Goal: Task Accomplishment & Management: Use online tool/utility

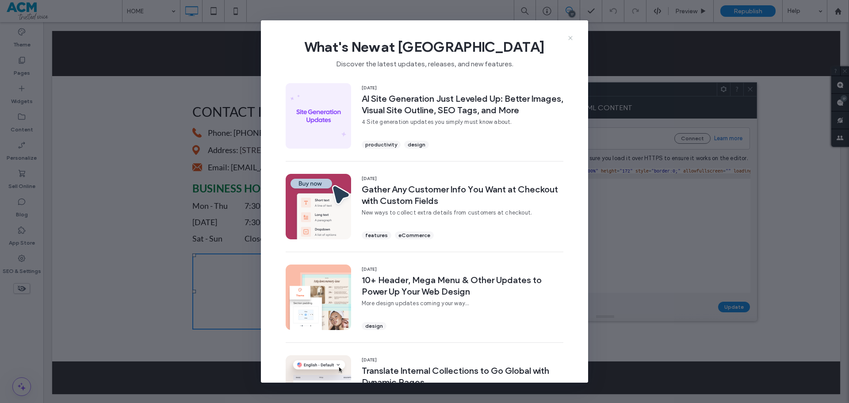
click at [569, 35] on icon at bounding box center [570, 37] width 7 height 7
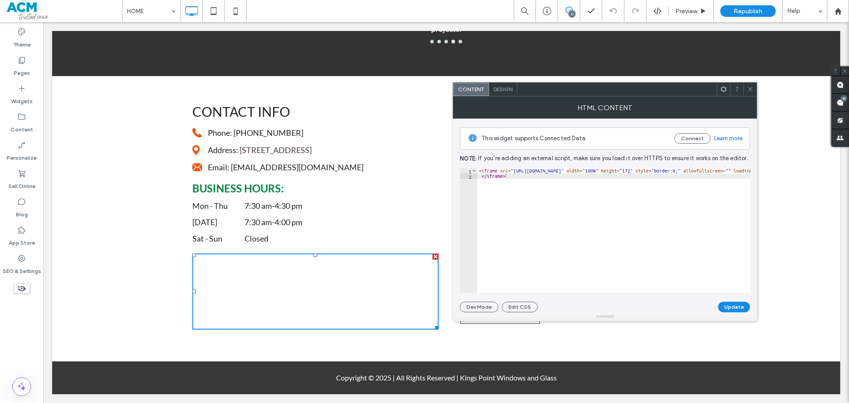
click at [578, 171] on div "< iframe src = "[URL][DOMAIN_NAME]" width = "100%" height = "172" style = "bord…" at bounding box center [315, 232] width 1189 height 129
paste textarea "Cursor at row 1"
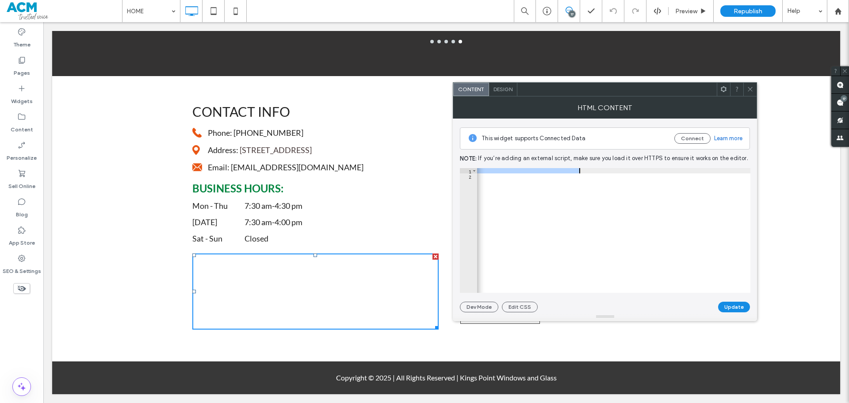
type textarea "**********"
click at [730, 308] on button "Update" at bounding box center [734, 306] width 32 height 11
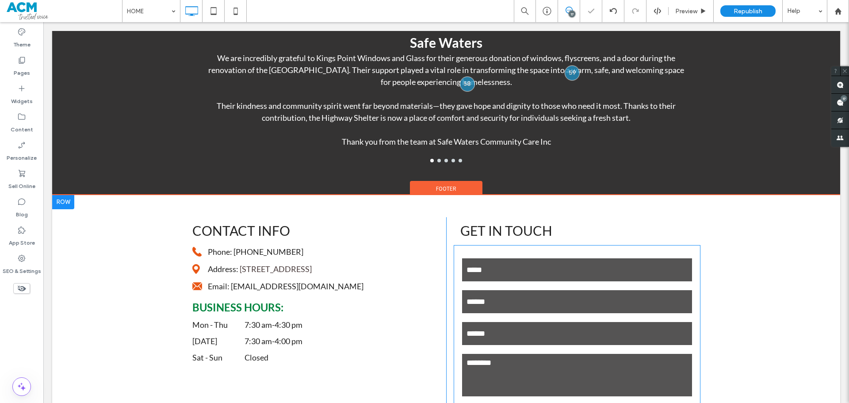
scroll to position [1132, 0]
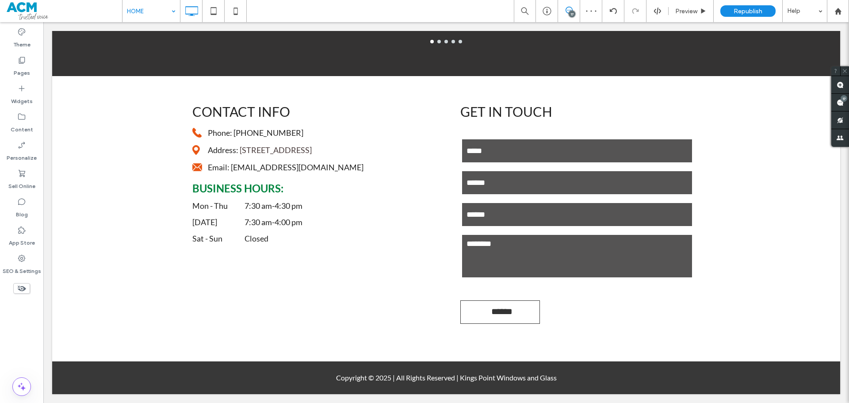
drag, startPoint x: 148, startPoint y: 14, endPoint x: 148, endPoint y: 19, distance: 5.3
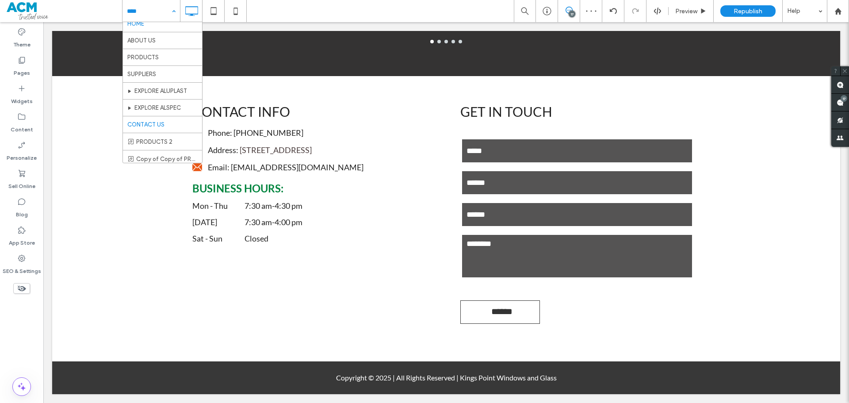
scroll to position [10, 0]
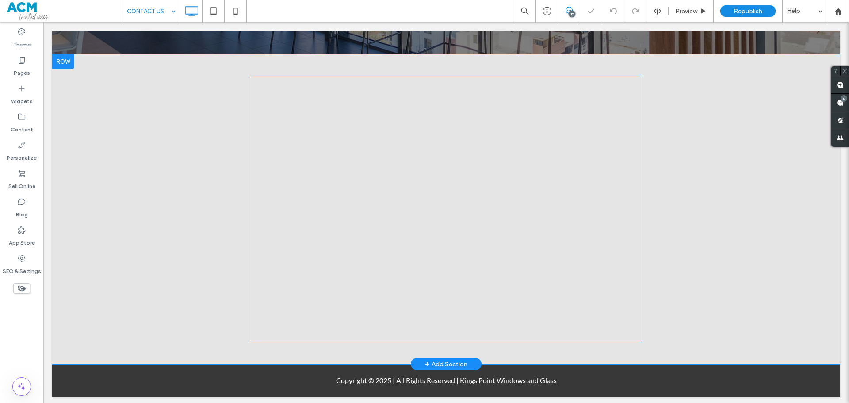
scroll to position [872, 0]
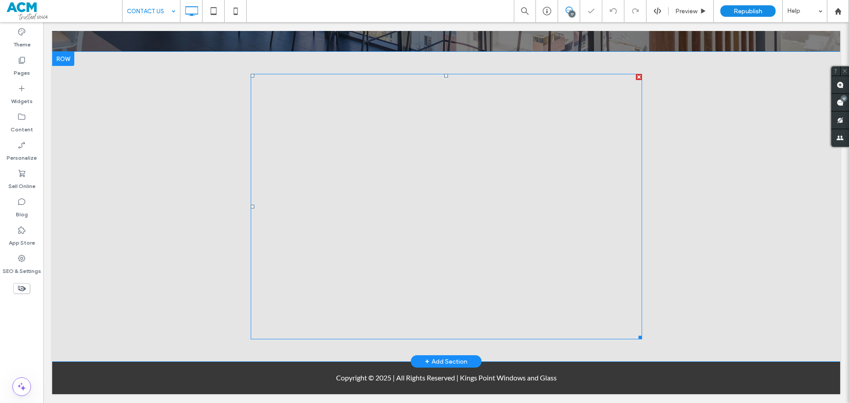
click at [380, 193] on span at bounding box center [446, 206] width 391 height 265
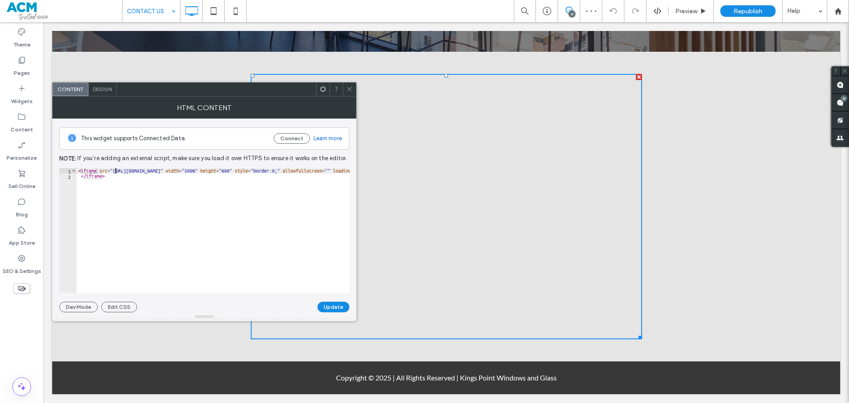
click at [114, 170] on div "< iframe src = "[URL][DOMAIN_NAME]" width = "100%" height = "600" style = "bord…" at bounding box center [670, 235] width 1189 height 135
click at [111, 168] on div "< iframe src = "[URL][DOMAIN_NAME]" width = "100%" height = "600" style = "bord…" at bounding box center [670, 235] width 1189 height 135
paste textarea "Cursor at row 1"
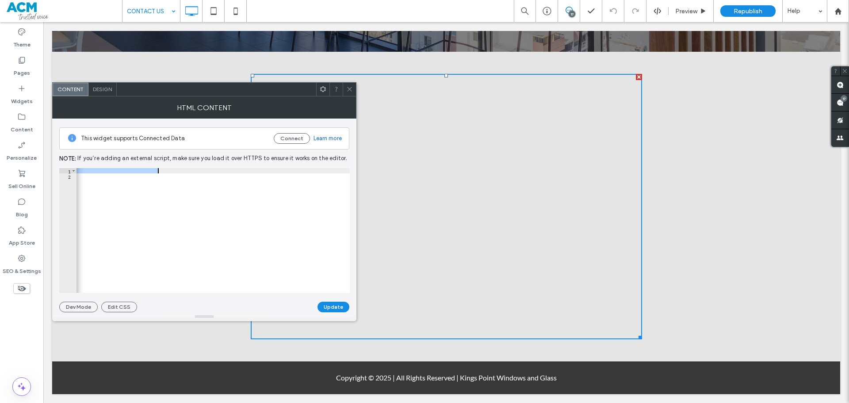
type textarea "**********"
click at [345, 306] on button "Update" at bounding box center [333, 306] width 32 height 11
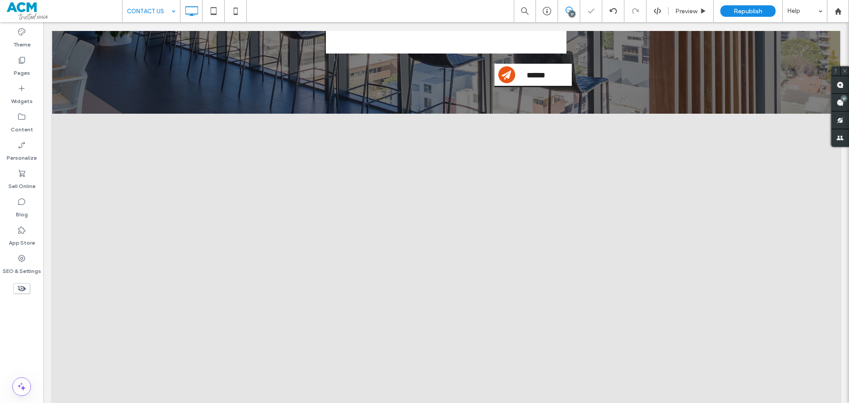
scroll to position [740, 0]
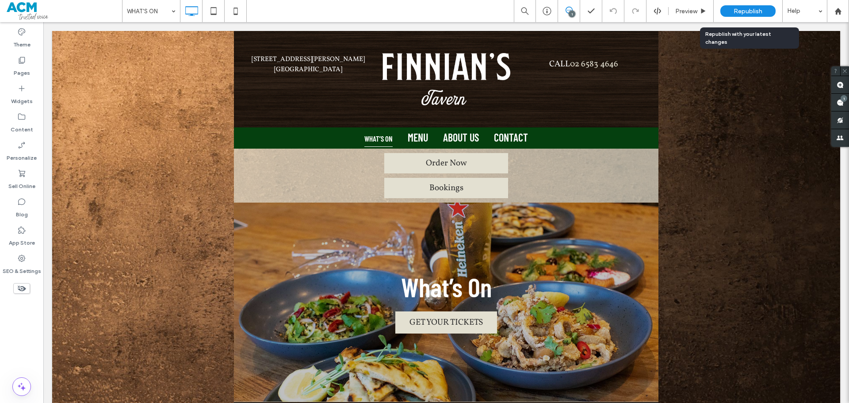
click at [751, 6] on div "Republish" at bounding box center [747, 10] width 55 height 11
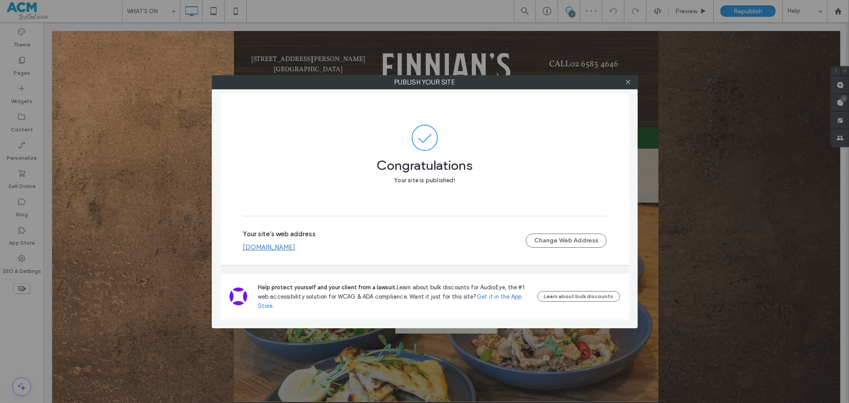
click at [290, 249] on link "www.finnians.com.au" at bounding box center [269, 247] width 53 height 8
